Goal: Information Seeking & Learning: Compare options

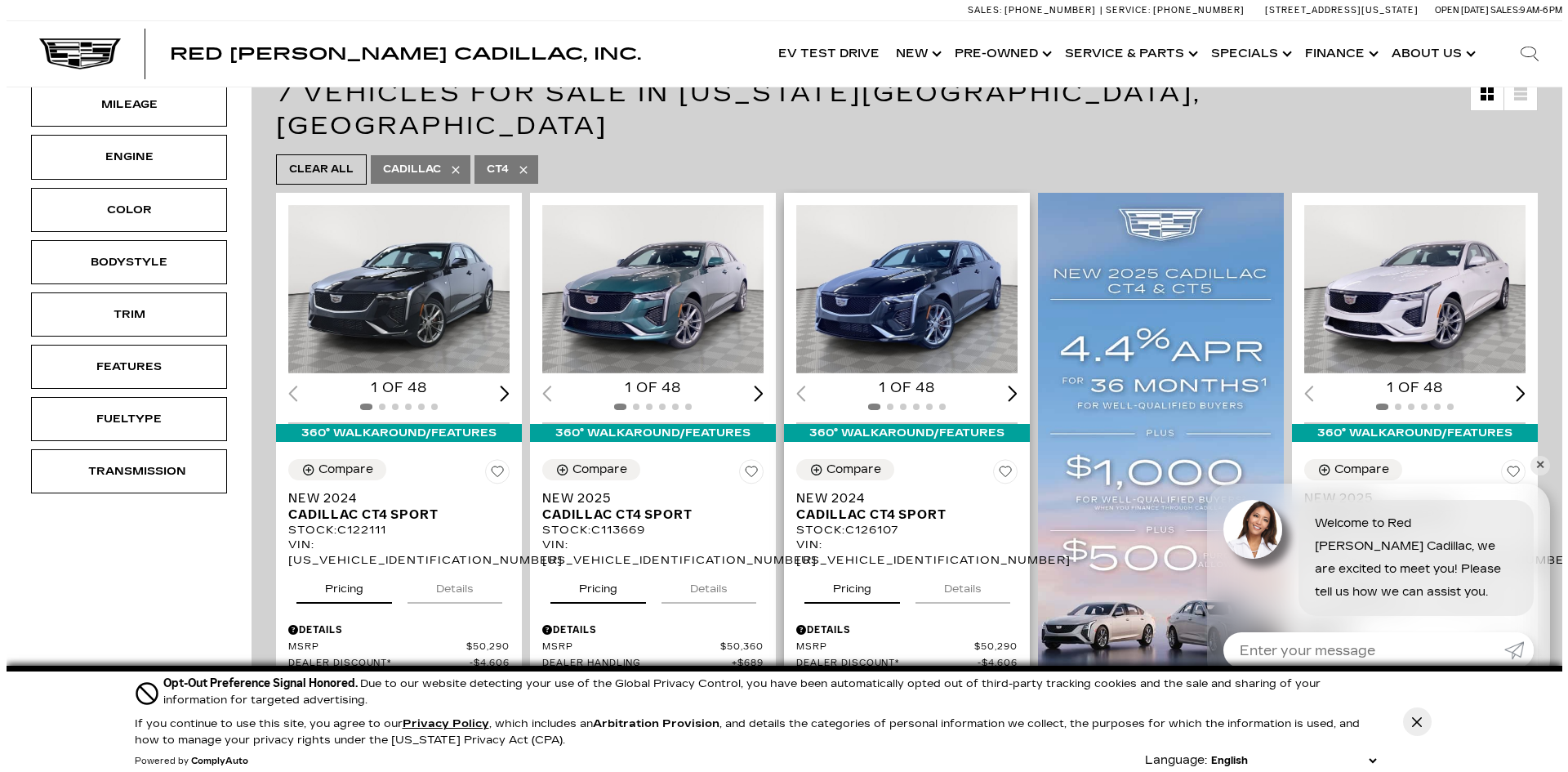
scroll to position [327, 0]
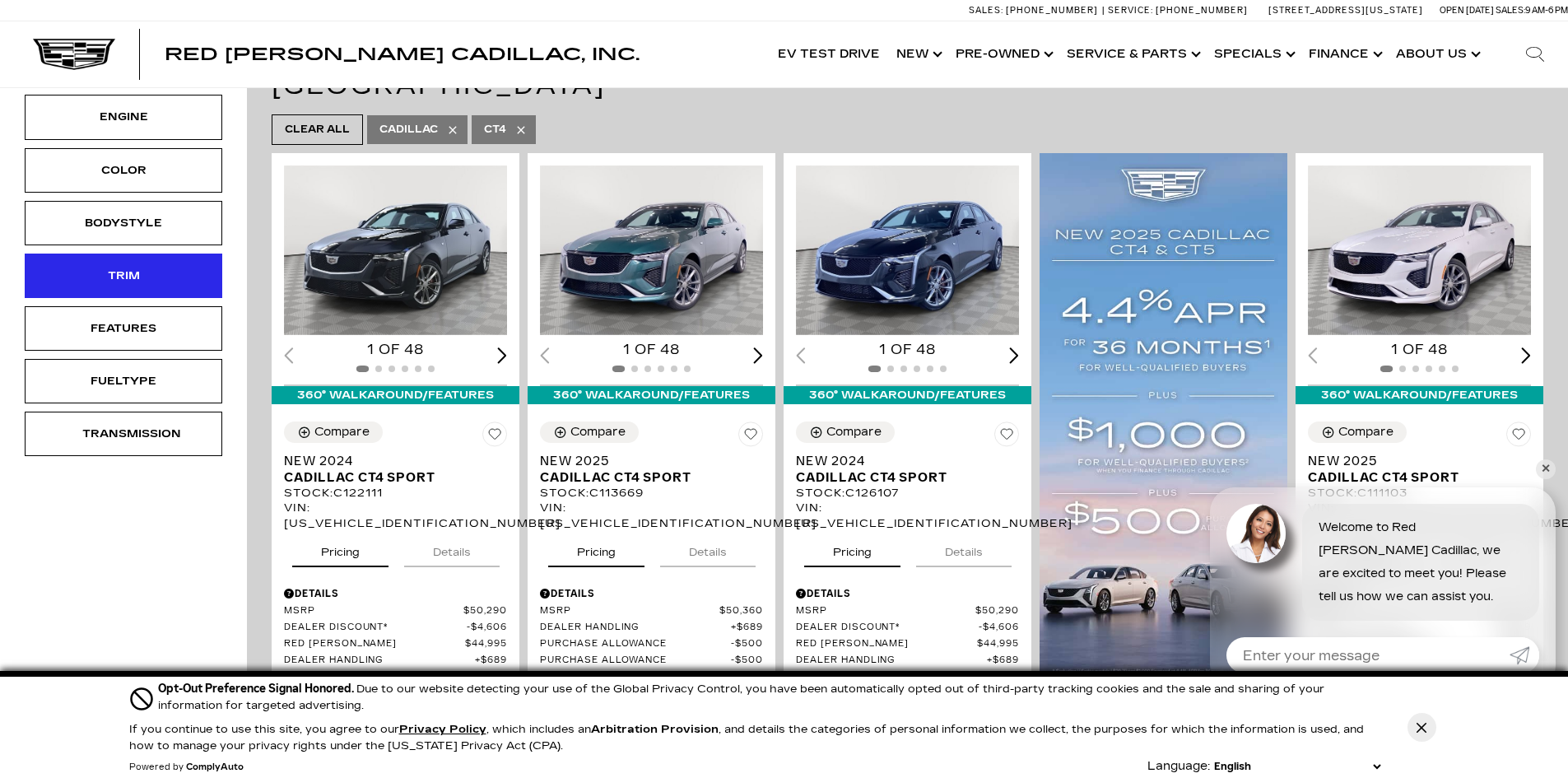
click at [149, 267] on div "Trim" at bounding box center [124, 276] width 82 height 18
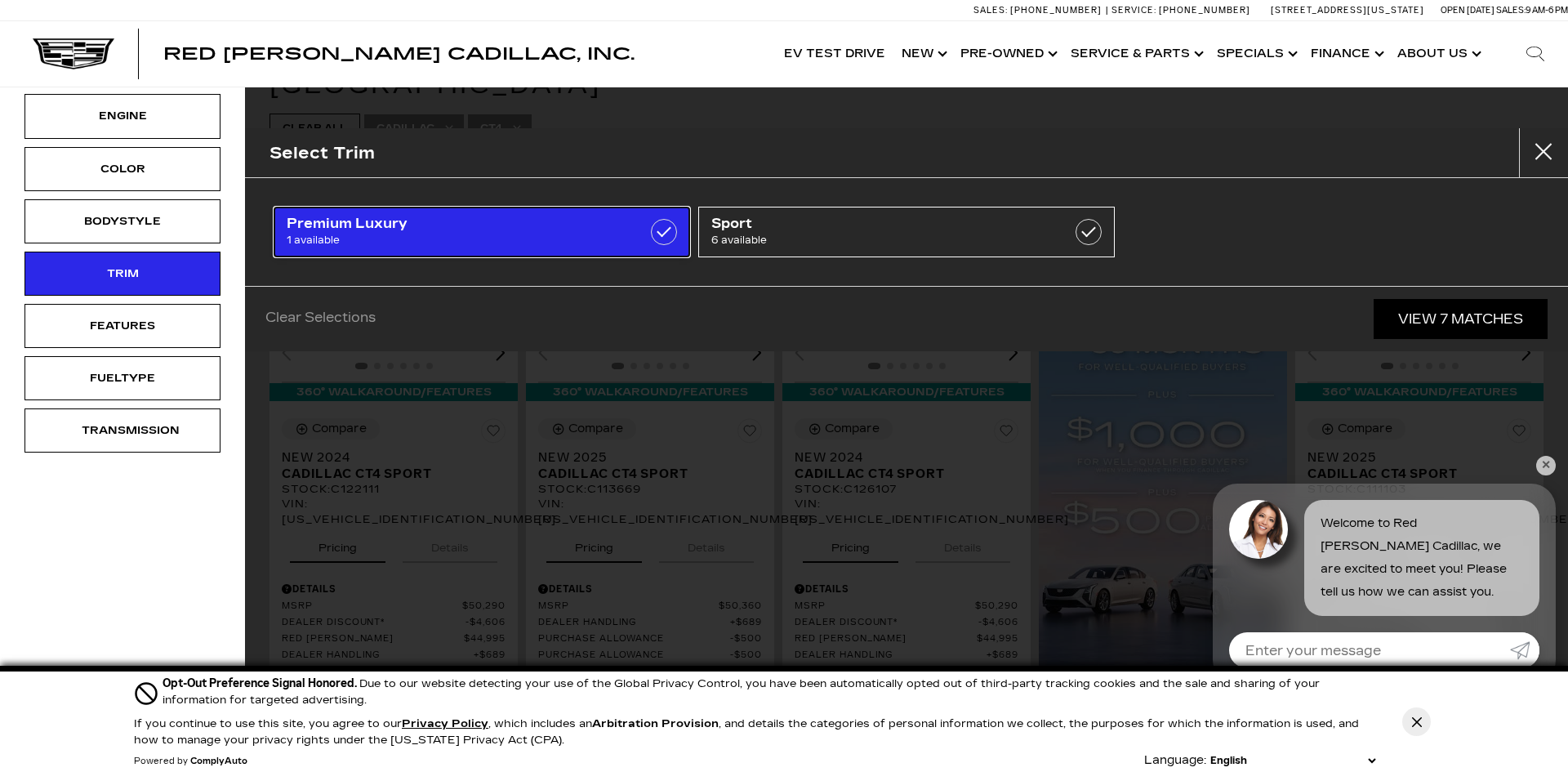
click at [666, 227] on label at bounding box center [663, 232] width 26 height 26
type input "$52,554"
checkbox input "true"
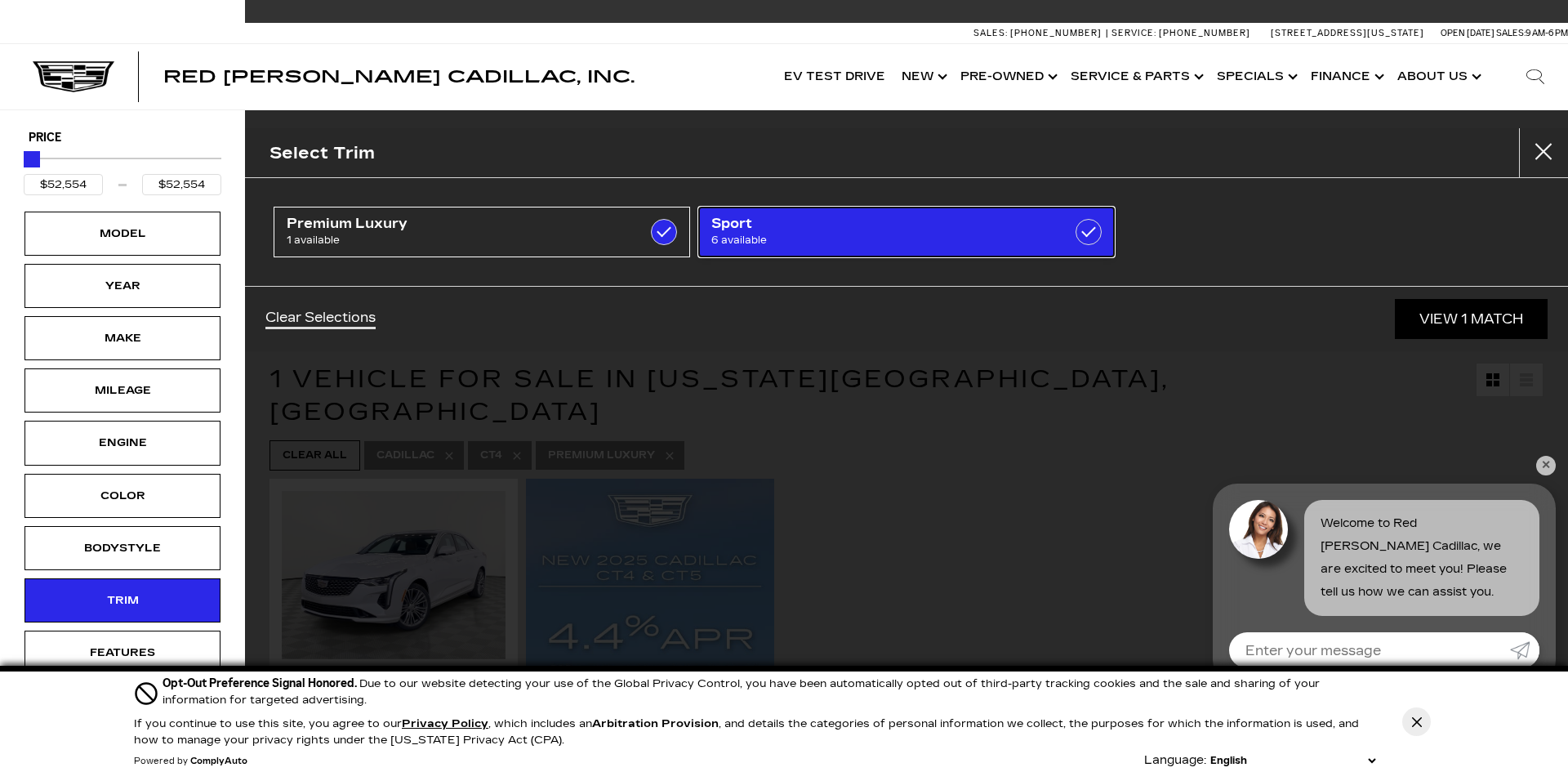
click at [855, 239] on span "6 available" at bounding box center [876, 239] width 331 height 16
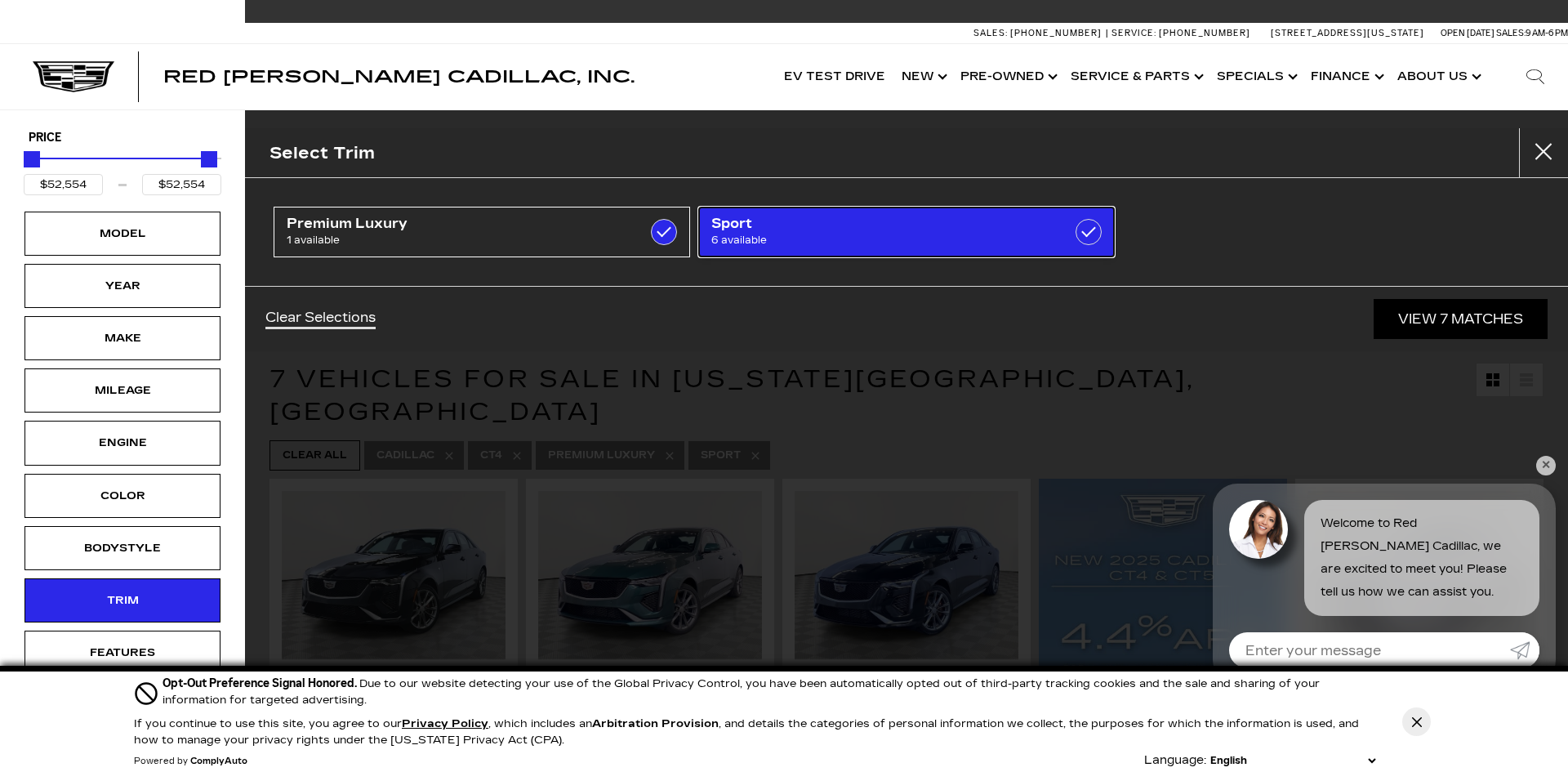
type input "$44,684"
type input "$54,424"
checkbox input "true"
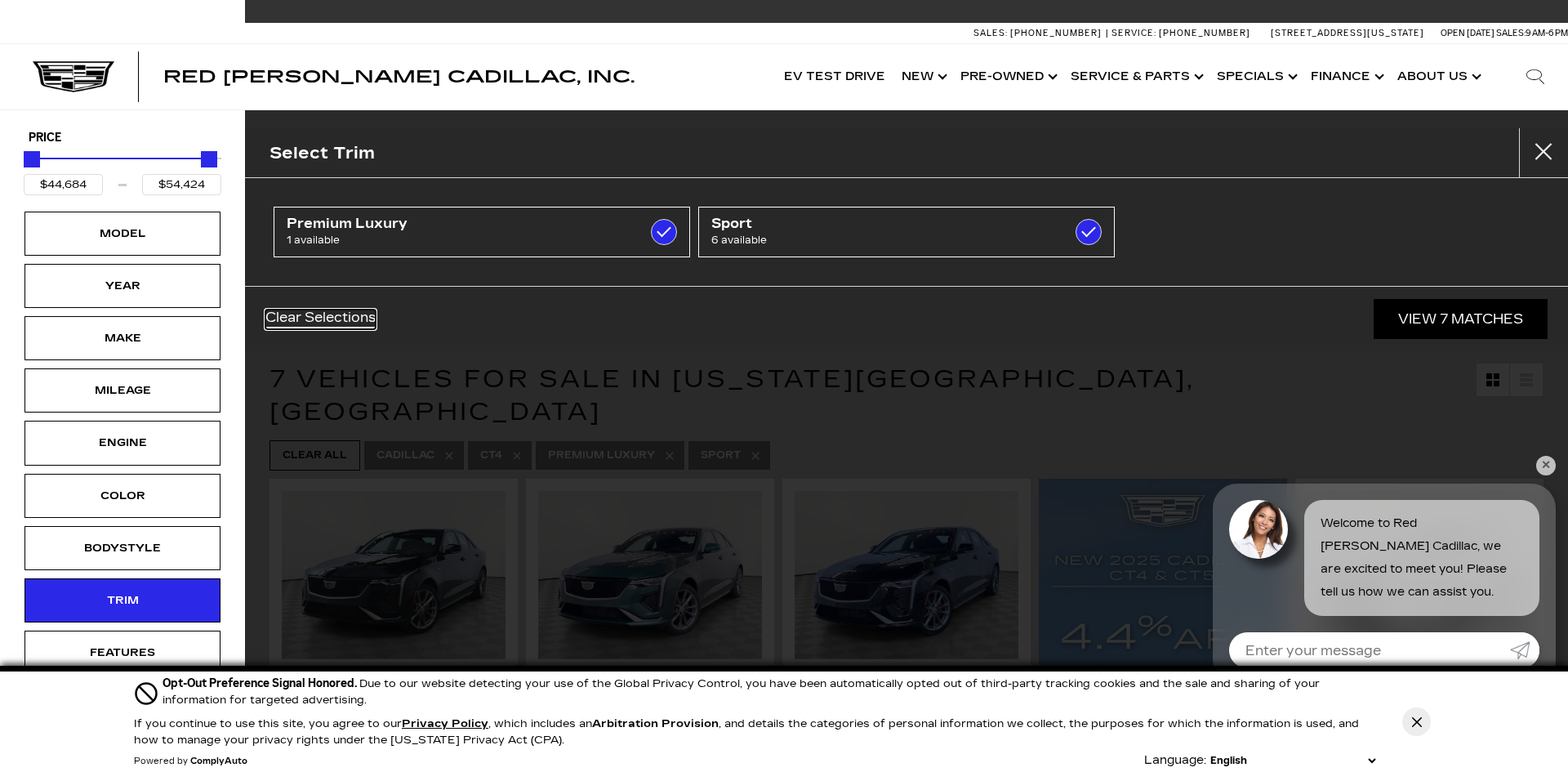
click at [337, 316] on link "Clear Selections" at bounding box center [320, 319] width 110 height 20
checkbox input "false"
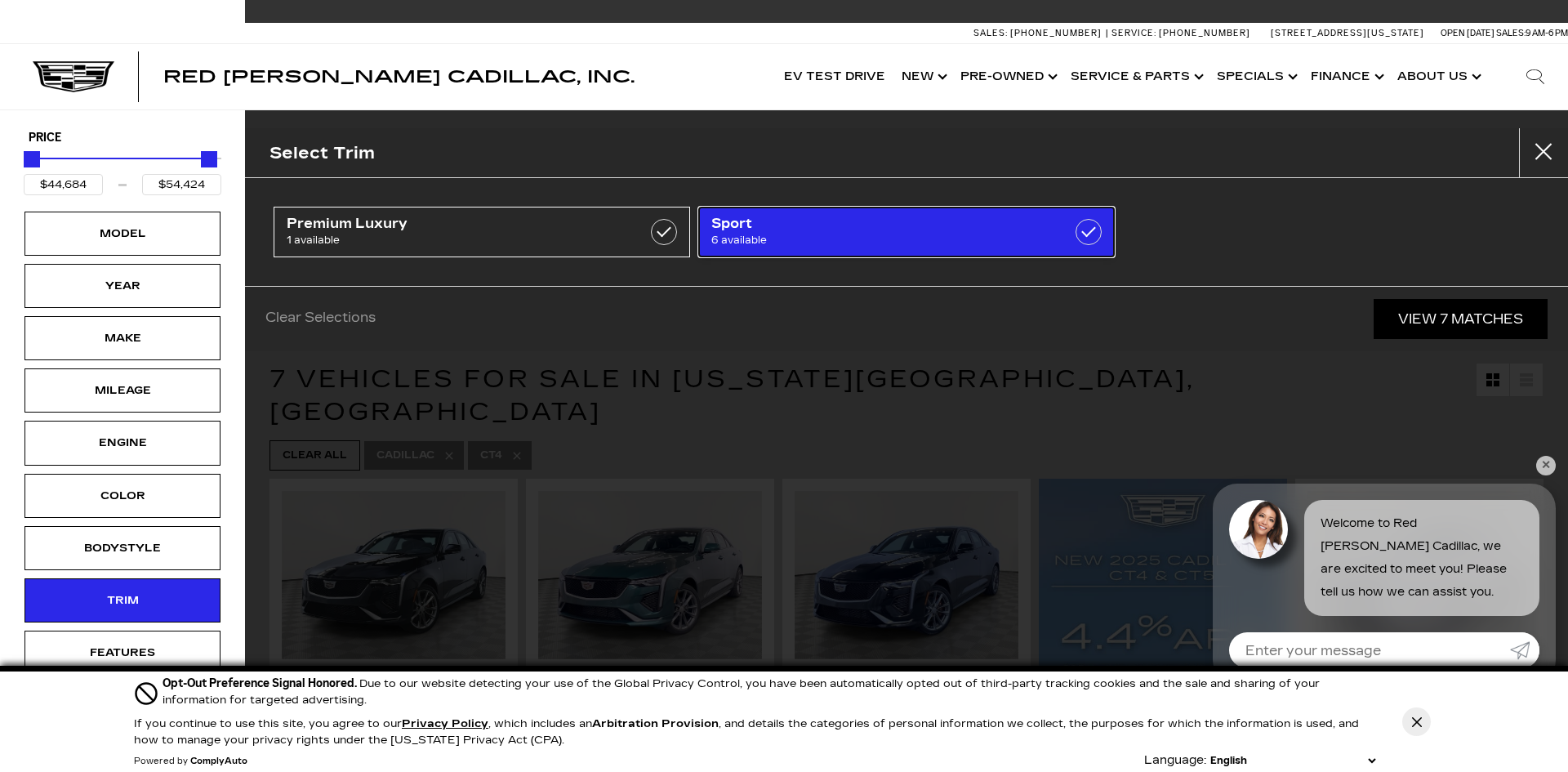
click at [809, 233] on span "6 available" at bounding box center [876, 239] width 331 height 16
checkbox input "true"
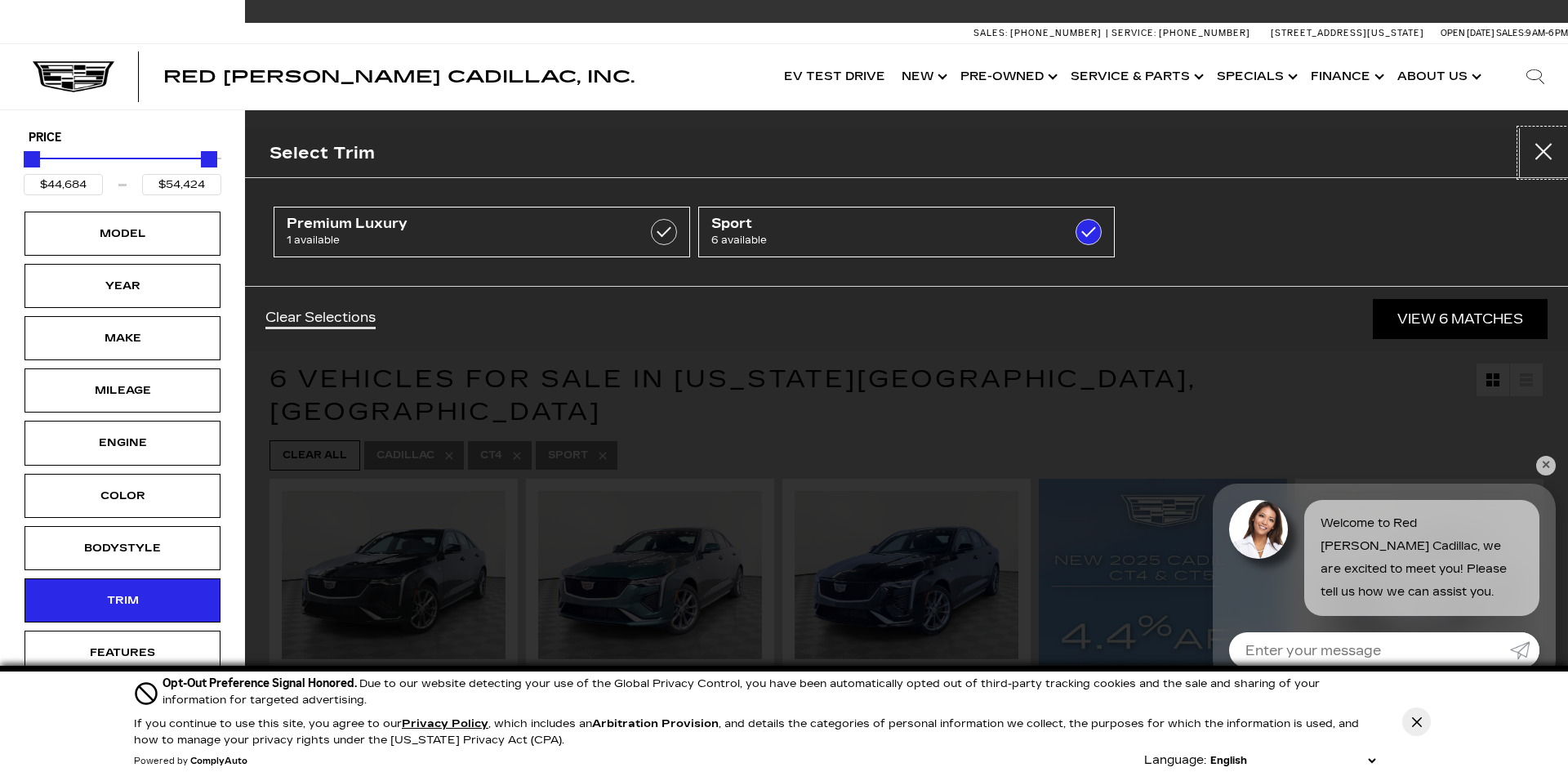
click at [1537, 151] on button "Close" at bounding box center [1544, 153] width 49 height 49
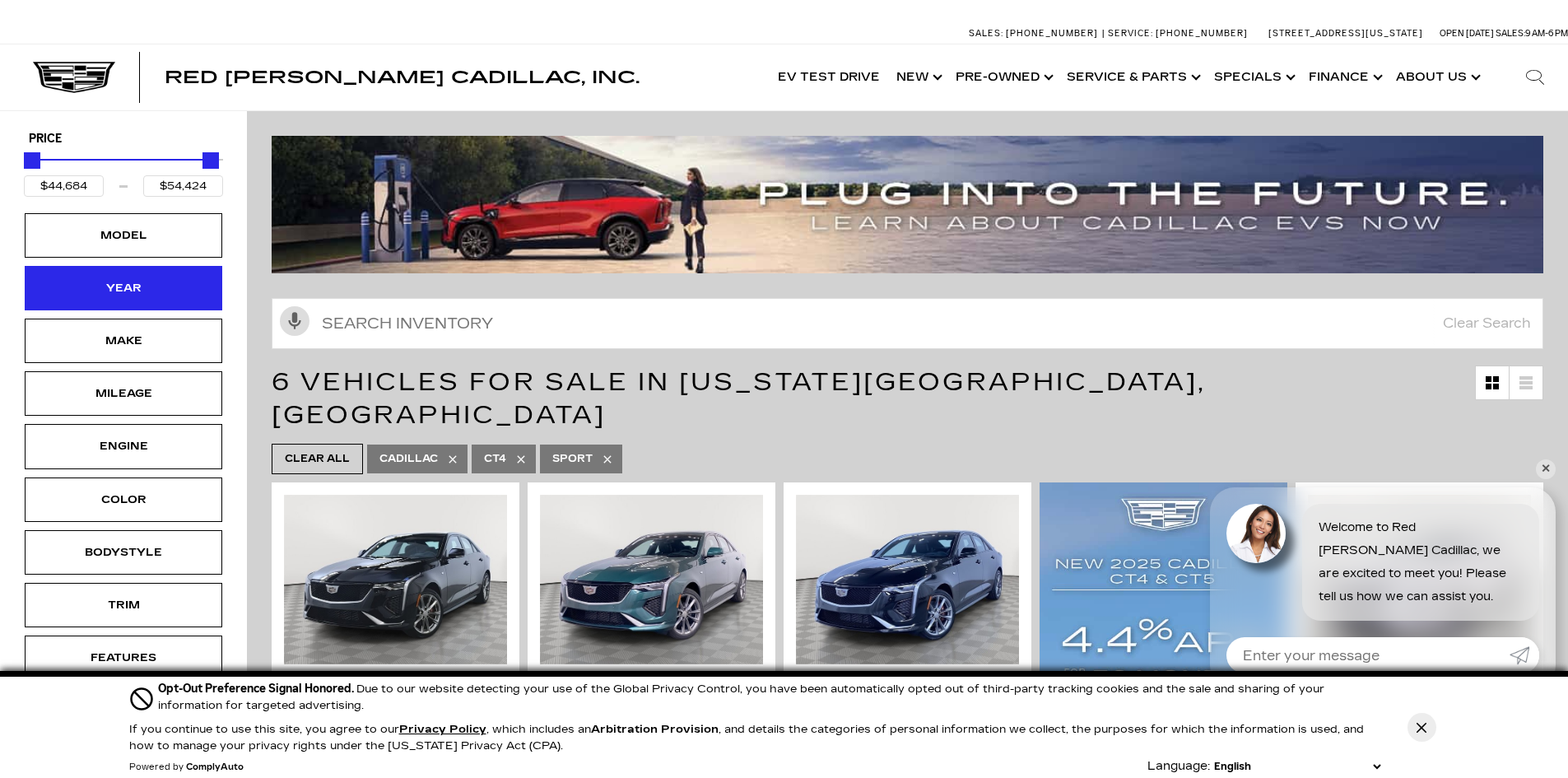
click at [108, 301] on div "Year" at bounding box center [124, 289] width 197 height 45
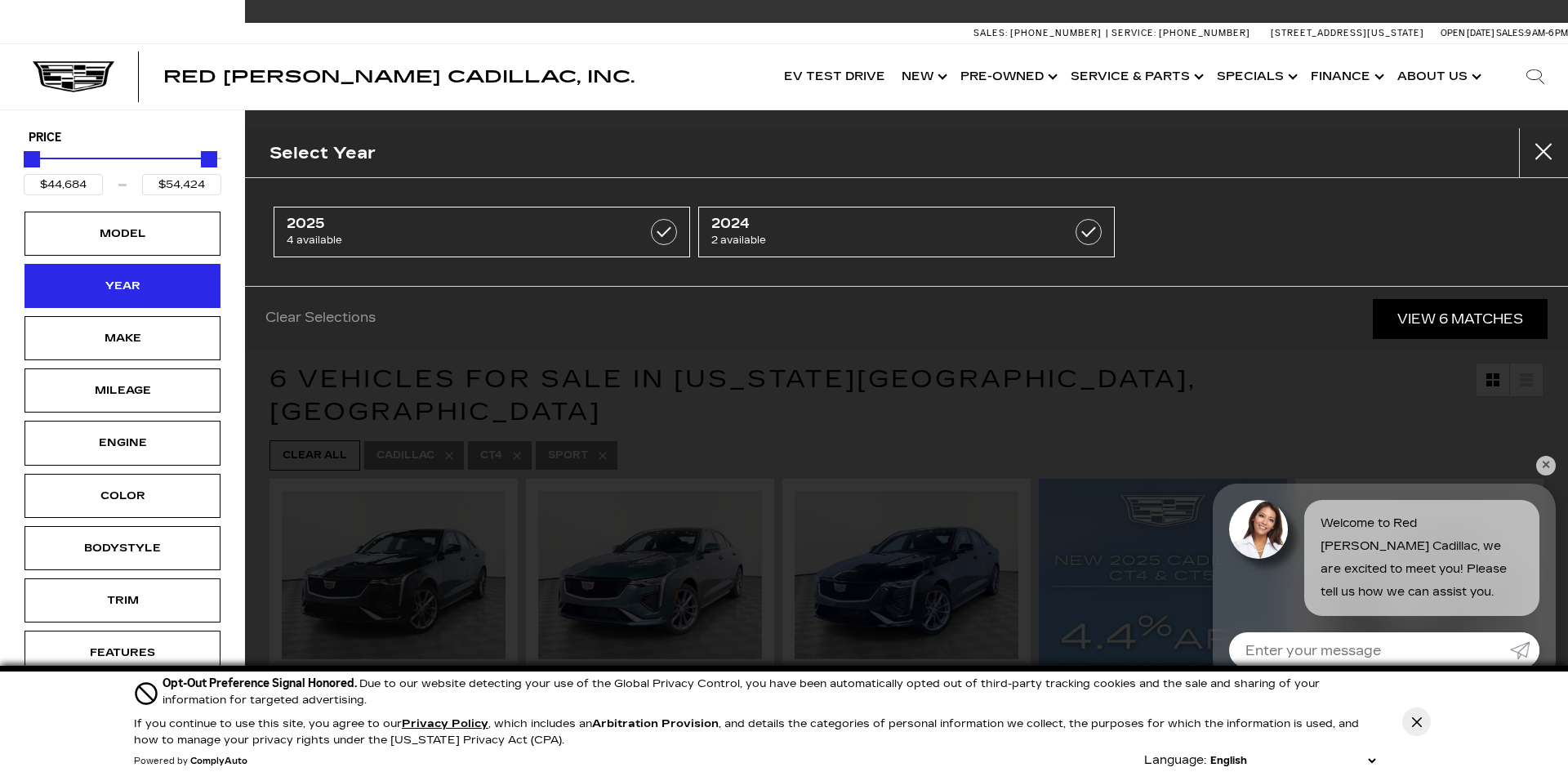
click at [107, 298] on div "Year" at bounding box center [123, 286] width 196 height 44
